Goal: Check status: Check status

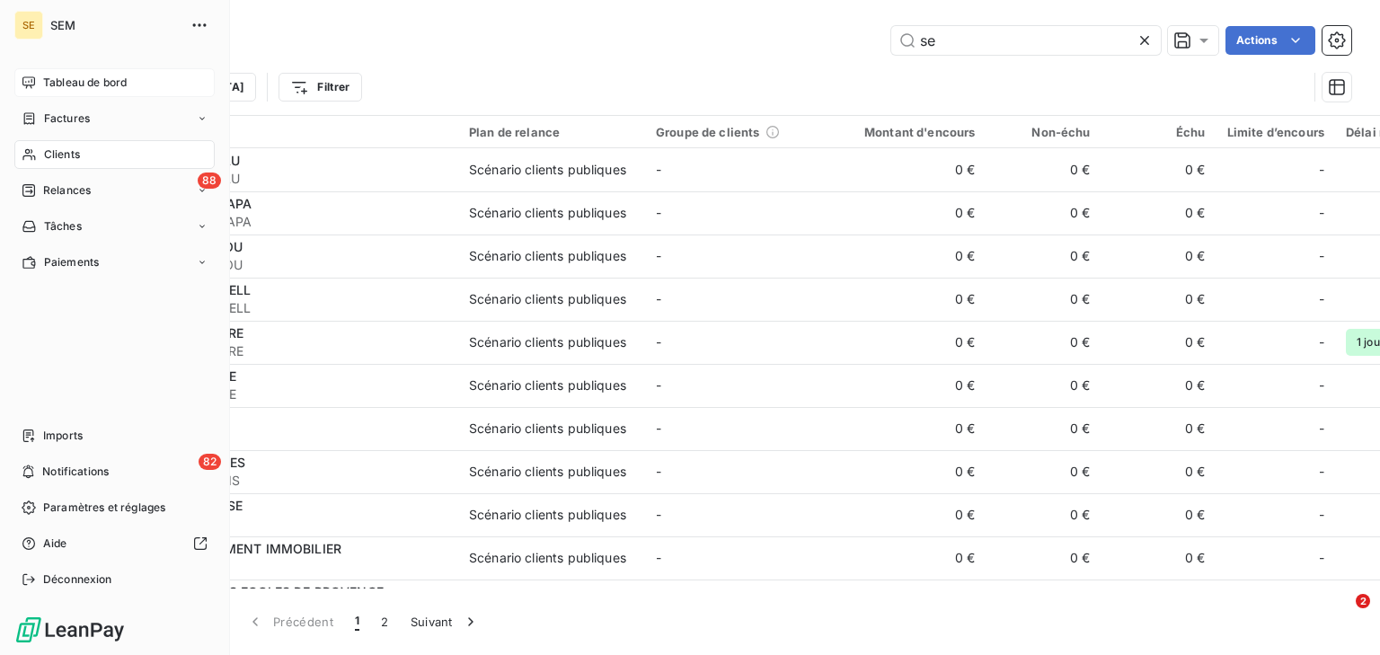
click at [31, 84] on icon at bounding box center [29, 82] width 14 height 14
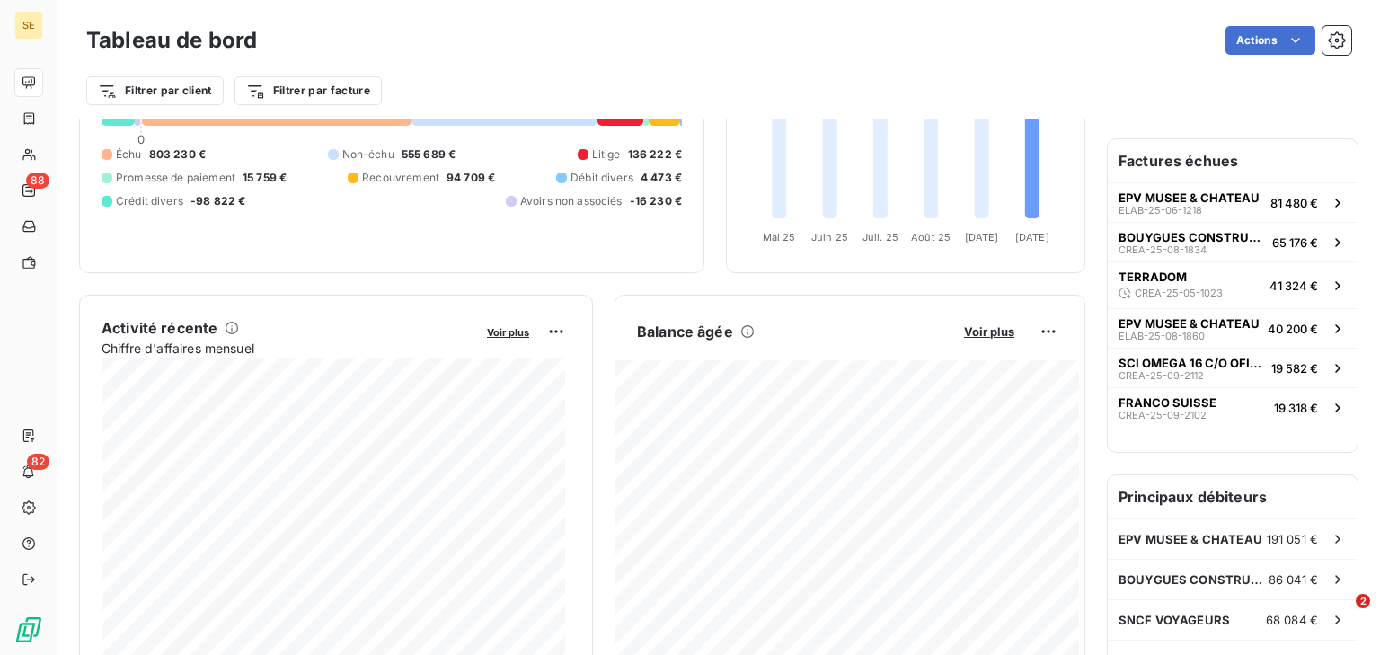
scroll to position [431, 0]
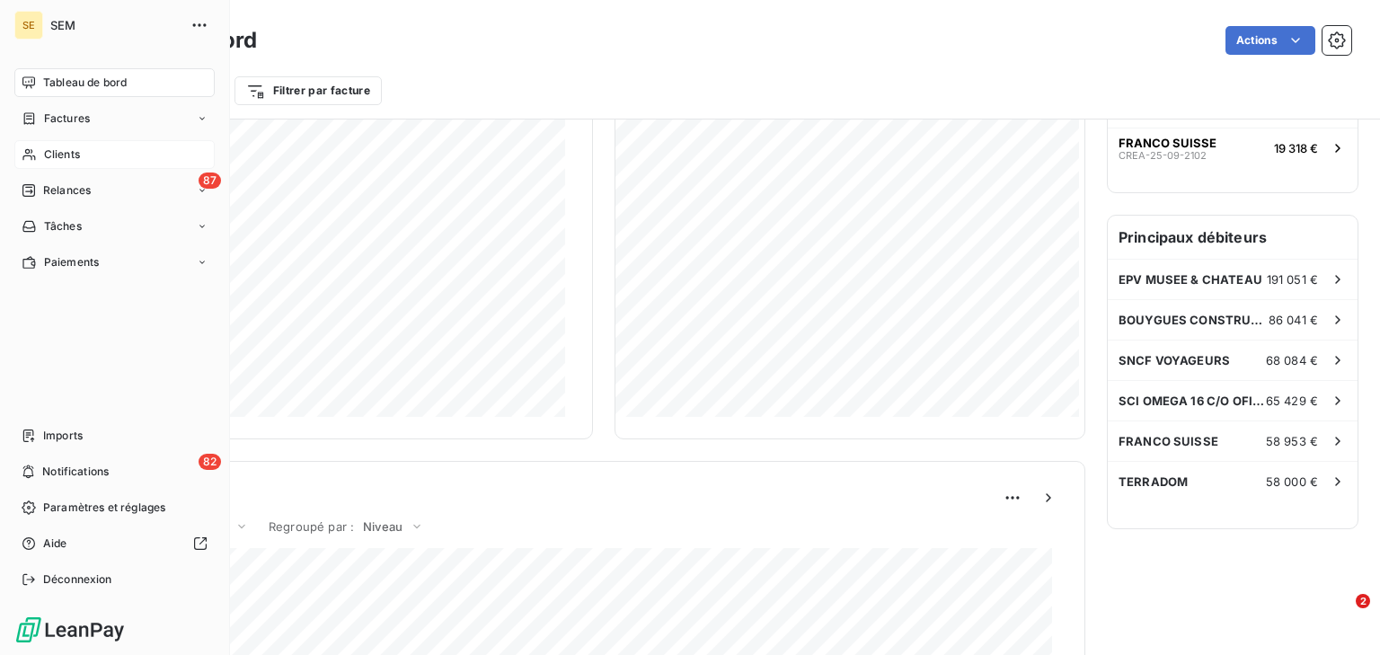
click at [59, 146] on span "Clients" at bounding box center [62, 154] width 36 height 16
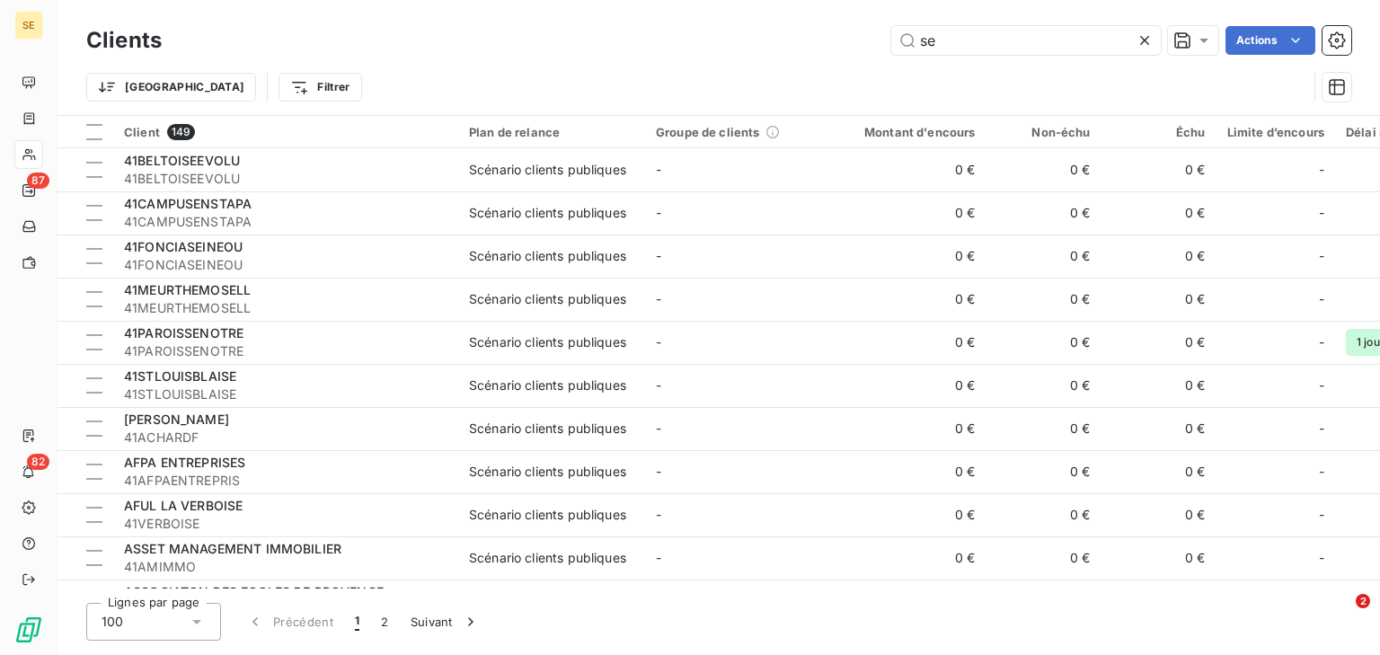
click at [1146, 37] on icon at bounding box center [1144, 40] width 9 height 9
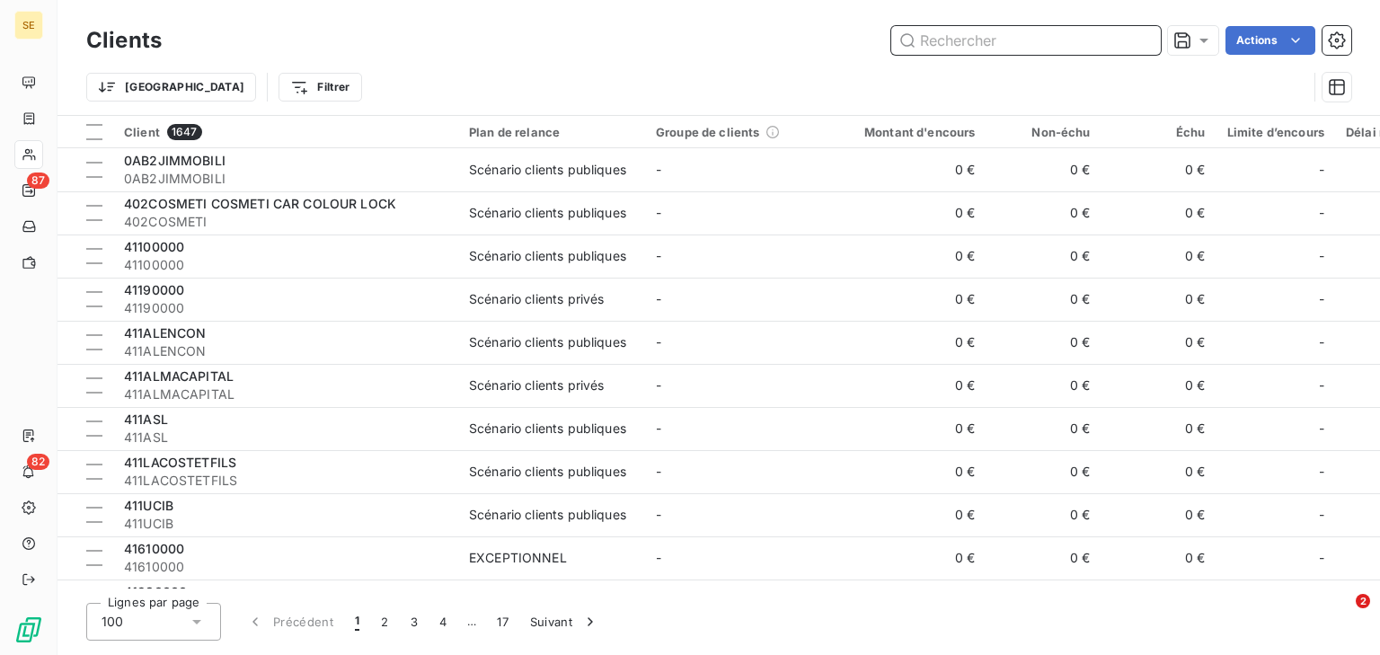
click at [1146, 37] on input "text" at bounding box center [1025, 40] width 269 height 29
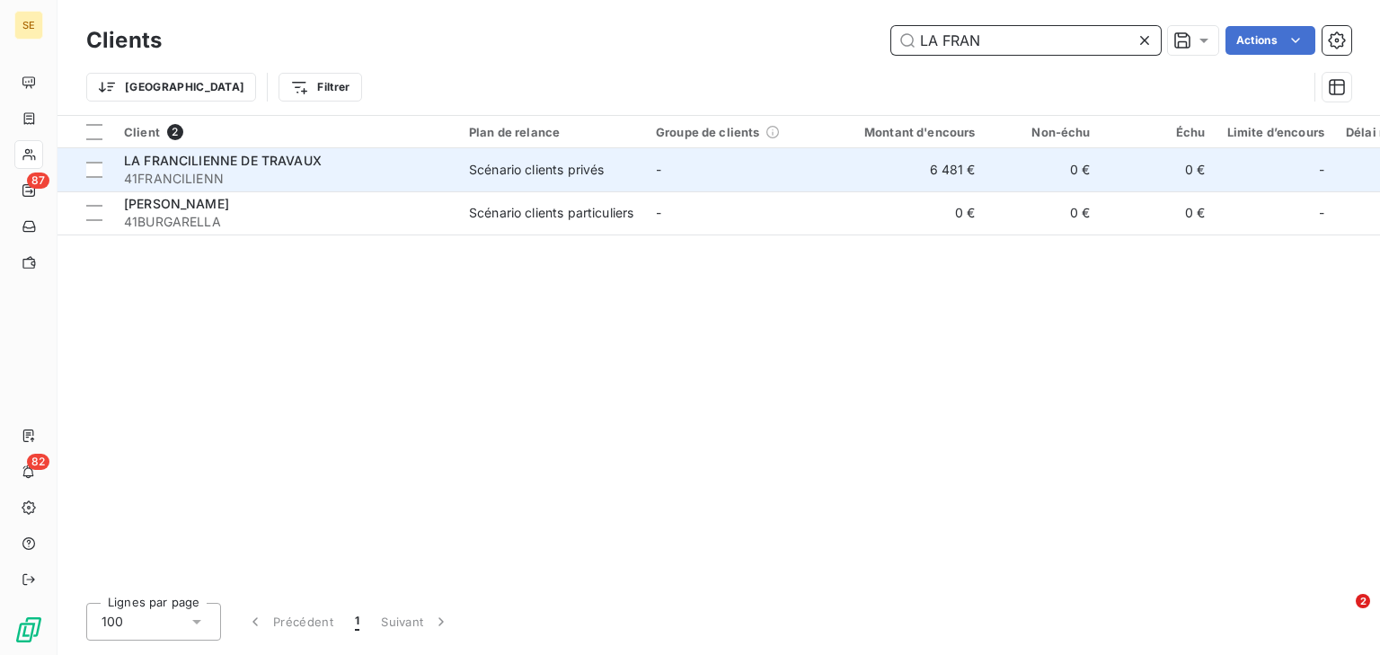
type input "LA FRAN"
click at [356, 149] on td "LA FRANCILIENNE DE TRAVAUX 41FRANCILIENN" at bounding box center [285, 169] width 345 height 43
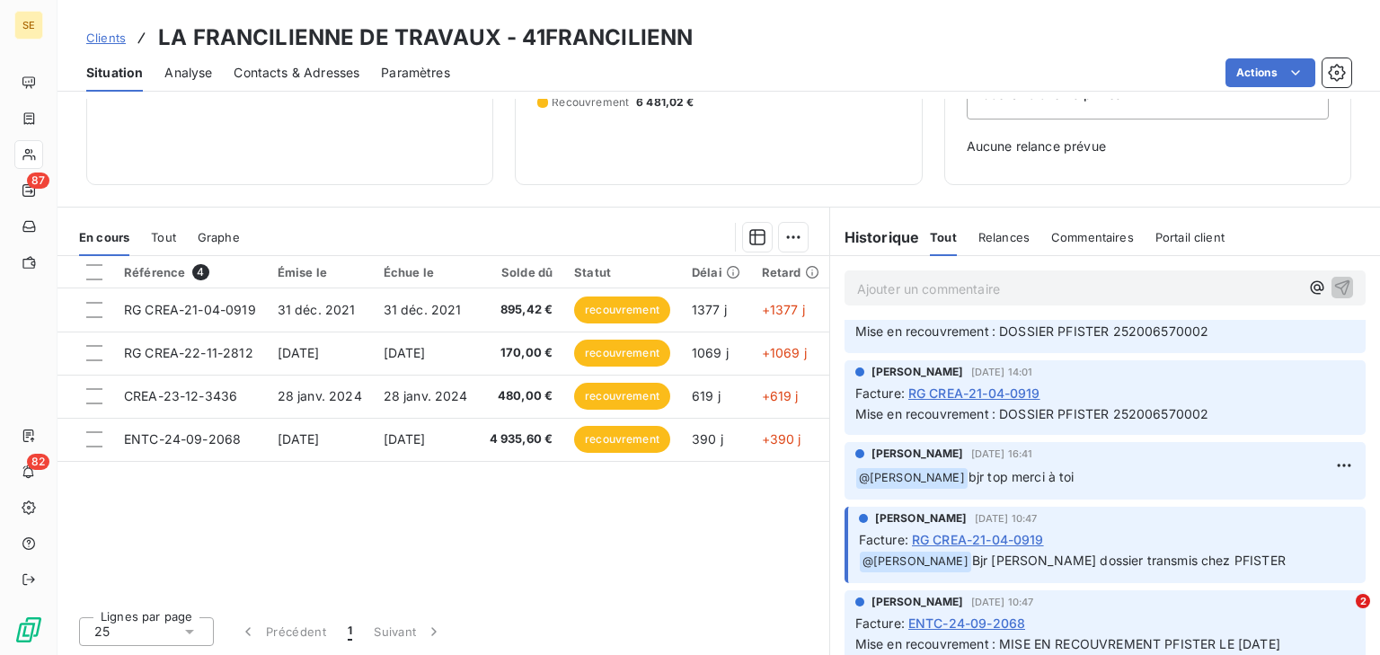
scroll to position [216, 0]
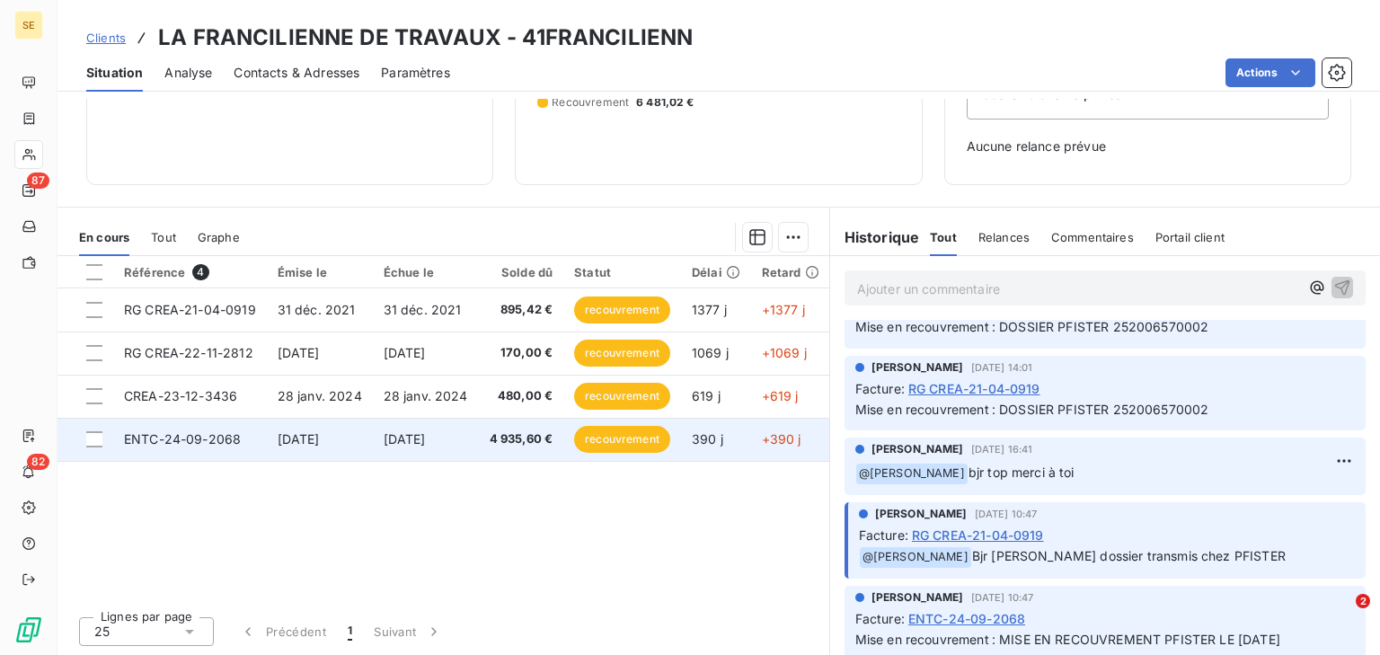
click at [323, 447] on td "[DATE]" at bounding box center [320, 439] width 106 height 43
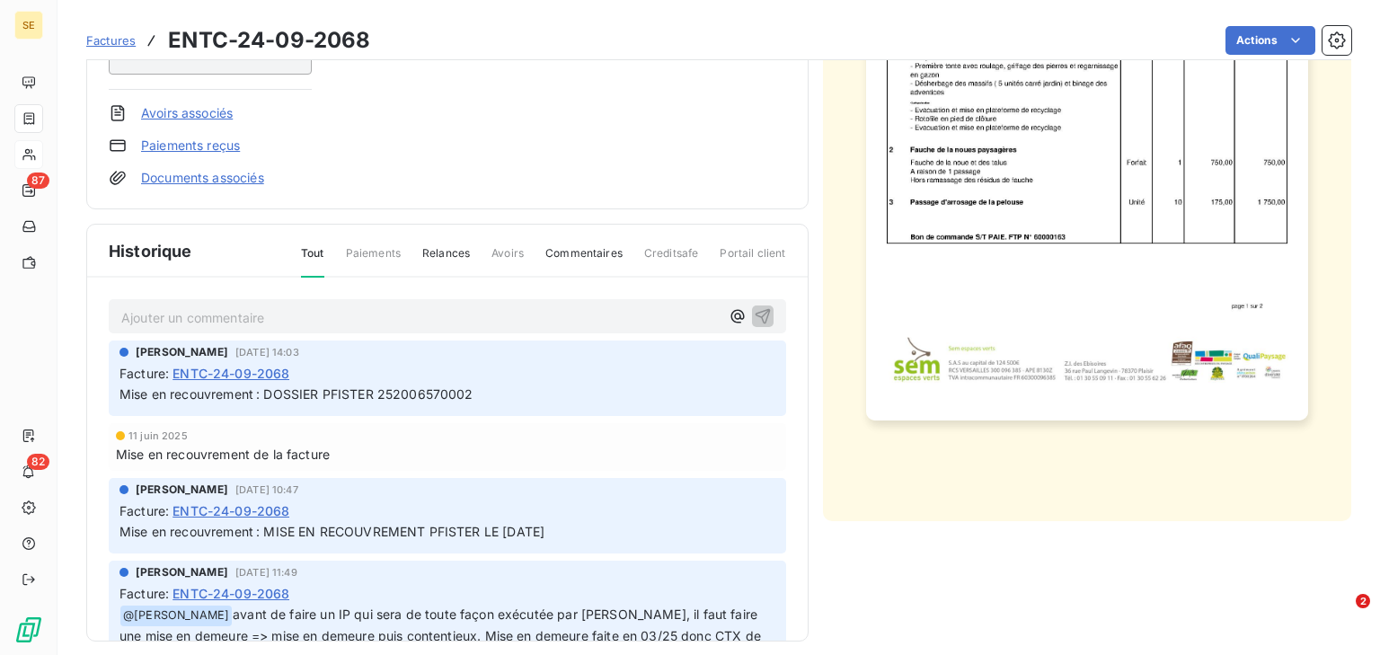
scroll to position [390, 0]
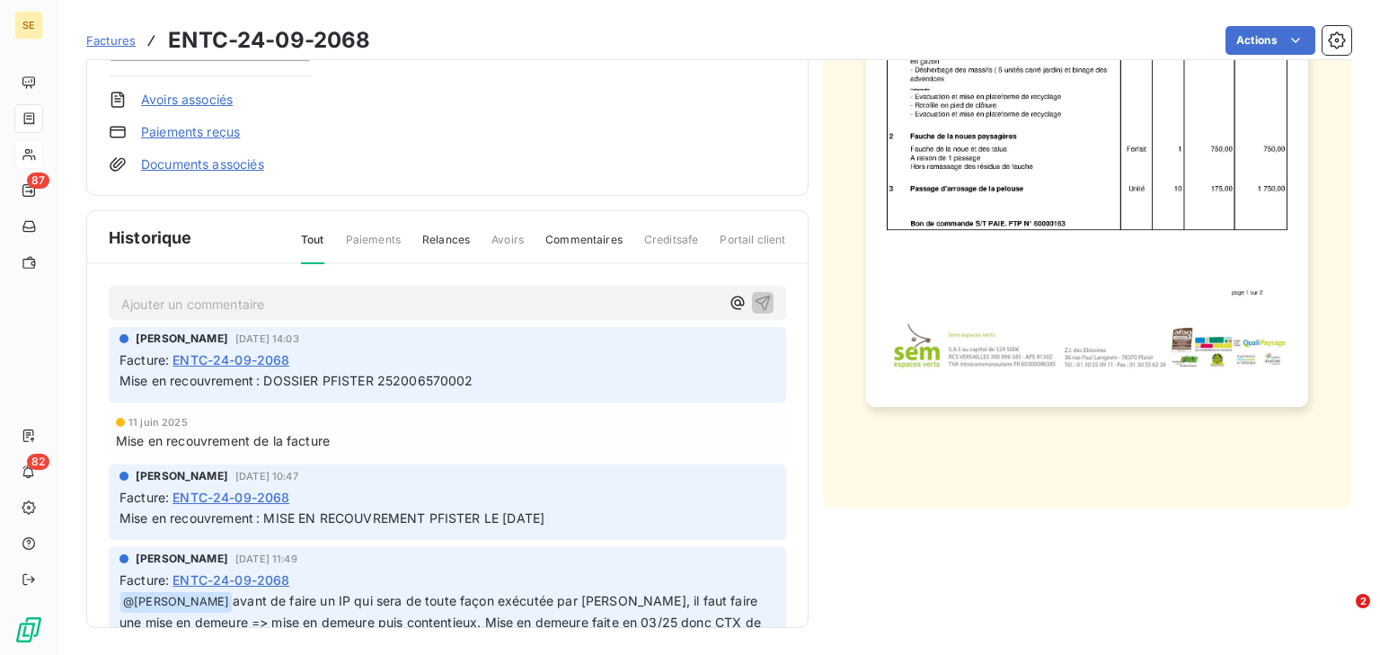
click at [460, 414] on div "[DATE] Mise en recouvrement de la facture" at bounding box center [447, 434] width 677 height 48
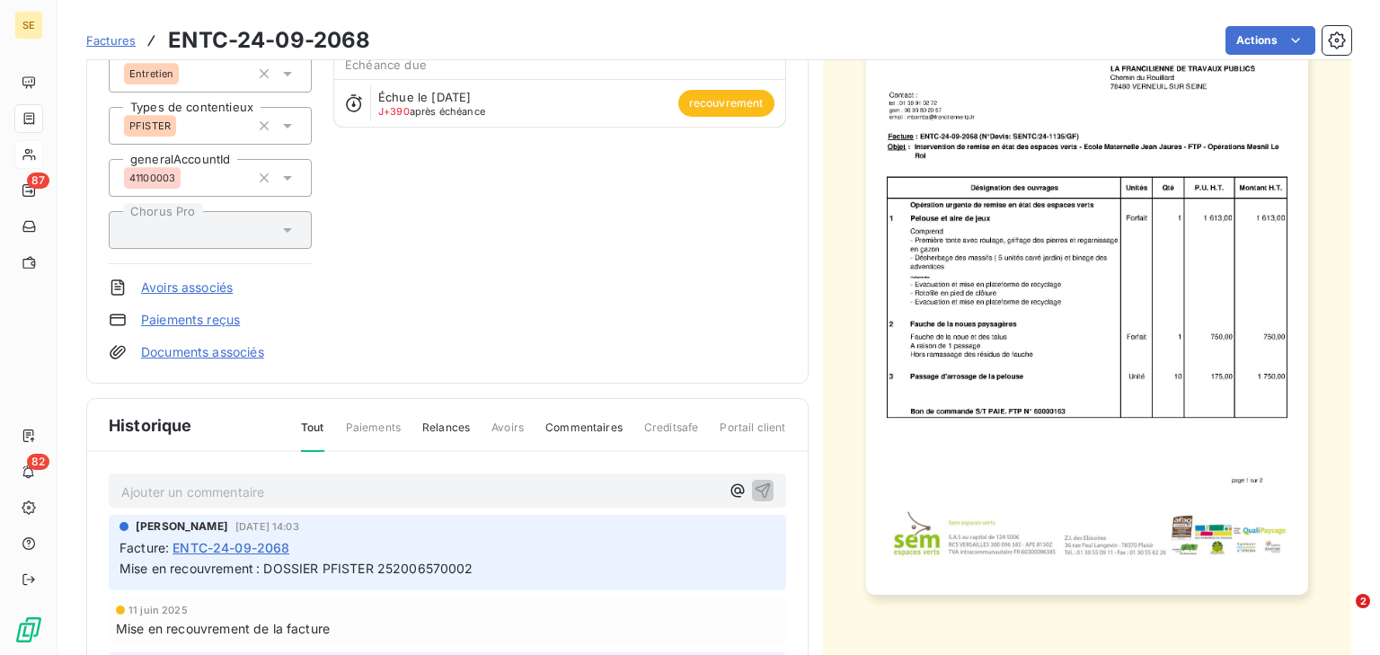
scroll to position [0, 0]
